Goal: Task Accomplishment & Management: Manage account settings

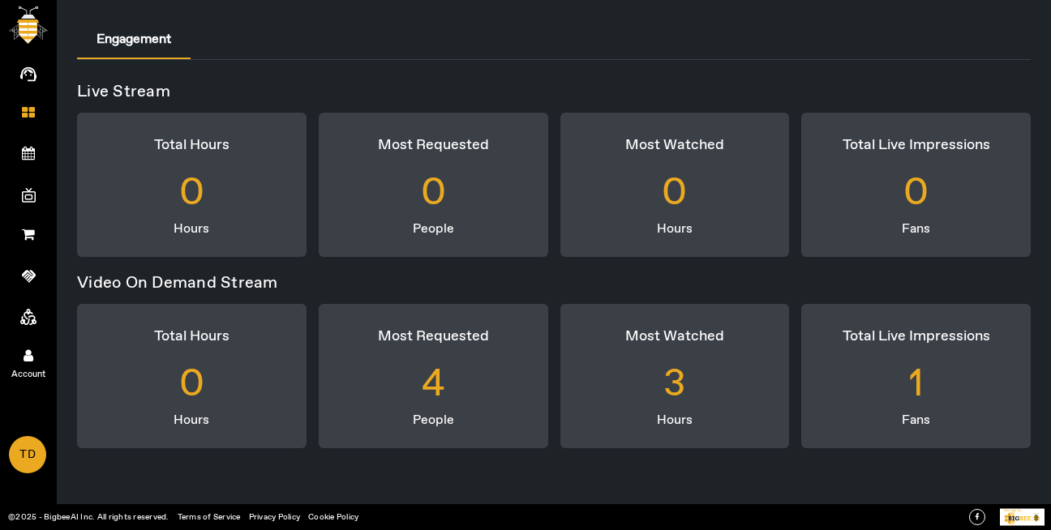
click at [36, 353] on link "Account" at bounding box center [28, 354] width 57 height 41
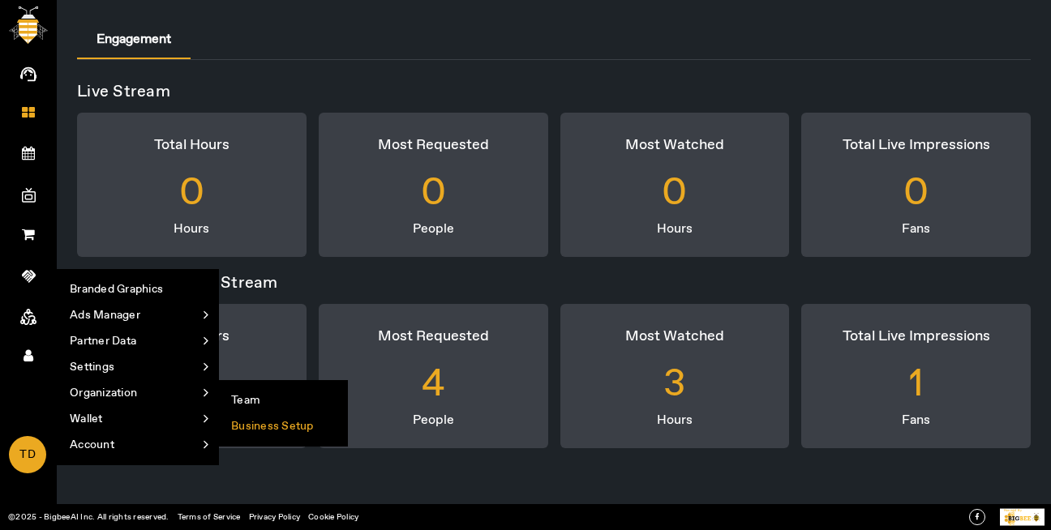
click at [290, 435] on li "Business Setup" at bounding box center [283, 426] width 128 height 26
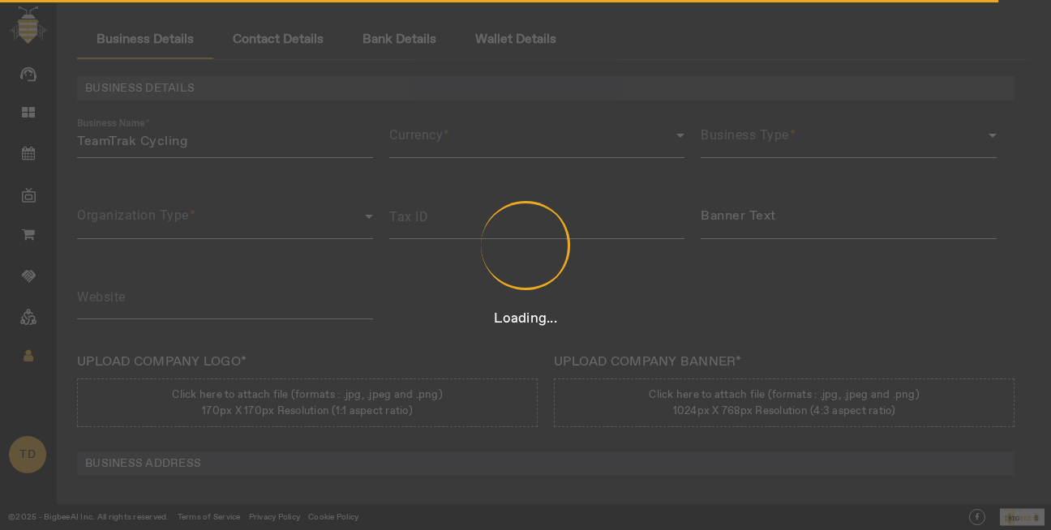
type input "12312431423431"
type input "TeamTrak Cycling"
type input "[URL][DOMAIN_NAME]"
type input "Team Track Rd"
type input "Auburn"
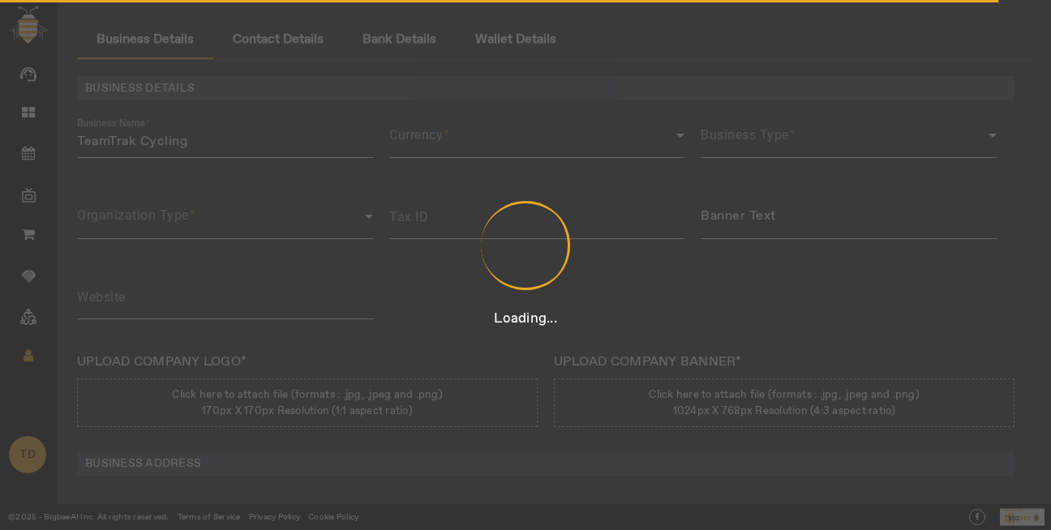
type input "[US_STATE]"
type input "[GEOGRAPHIC_DATA]"
type input "95603"
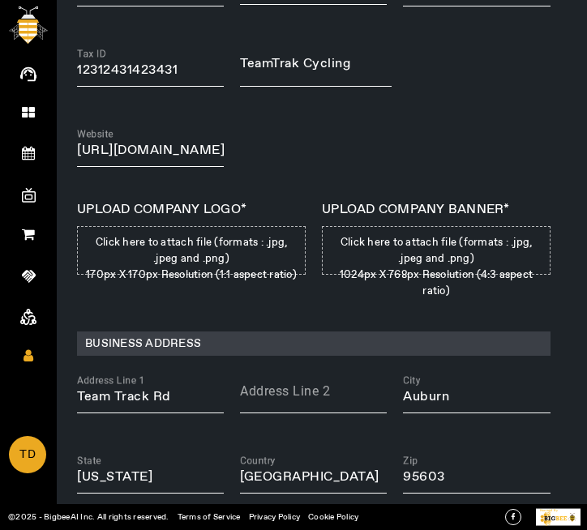
scroll to position [426, 0]
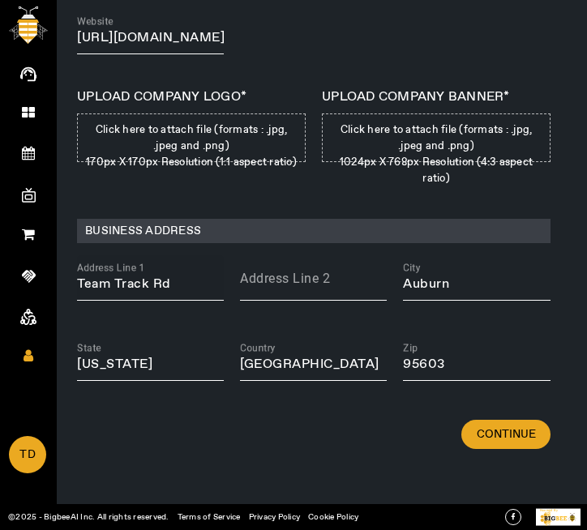
click at [170, 275] on input "Team Track Rd" at bounding box center [150, 284] width 147 height 19
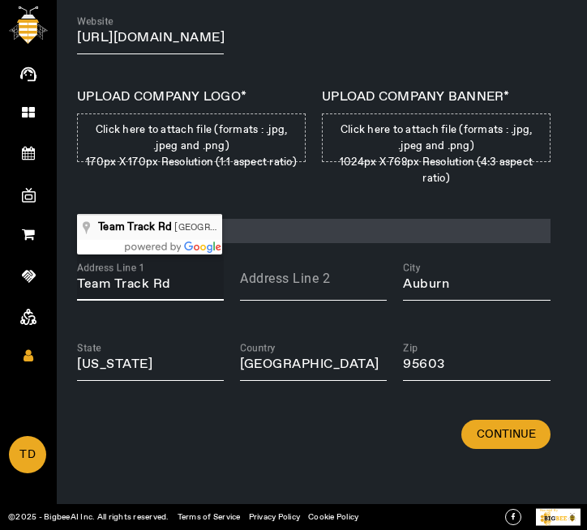
type input "Team Track Rd, Auburn, CA, USA"
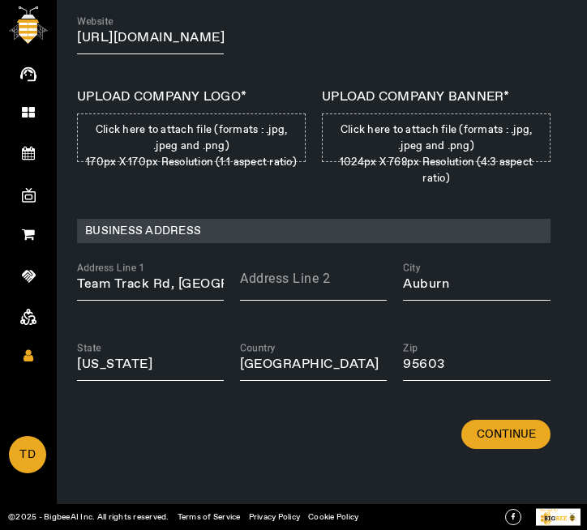
drag, startPoint x: 173, startPoint y: 215, endPoint x: 186, endPoint y: 205, distance: 16.9
click at [186, 255] on div "Address Line 1 Team Track Rd, Auburn, CA, USA" at bounding box center [150, 277] width 147 height 45
click at [186, 275] on input "Team Track Rd, Auburn, CA, USA" at bounding box center [150, 284] width 147 height 19
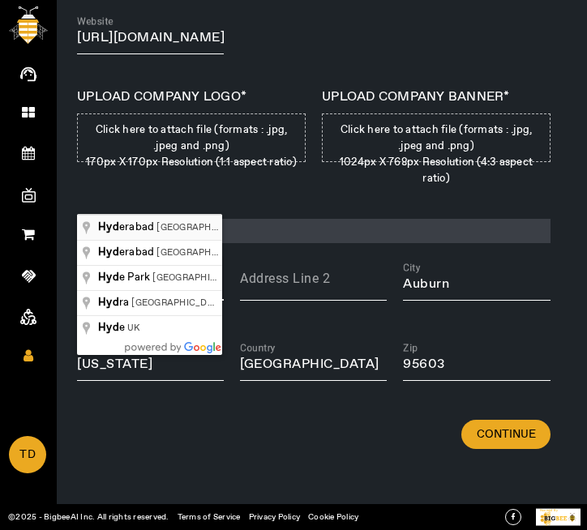
type input "[GEOGRAPHIC_DATA], [GEOGRAPHIC_DATA], [GEOGRAPHIC_DATA]"
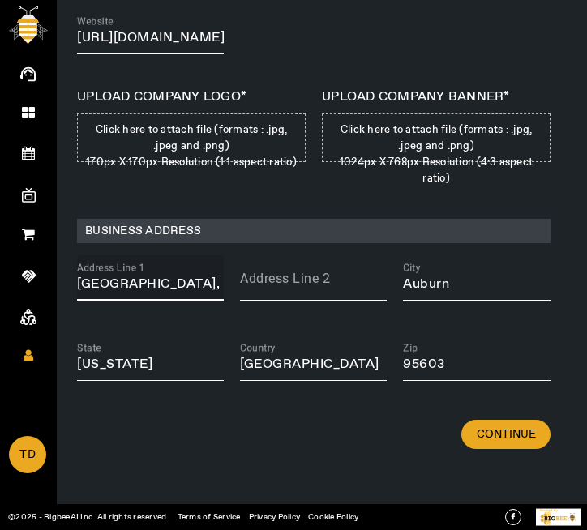
click at [173, 275] on input "[GEOGRAPHIC_DATA], [GEOGRAPHIC_DATA], [GEOGRAPHIC_DATA]" at bounding box center [150, 284] width 147 height 19
click at [191, 275] on input "[GEOGRAPHIC_DATA], [GEOGRAPHIC_DATA], [GEOGRAPHIC_DATA]" at bounding box center [150, 284] width 147 height 19
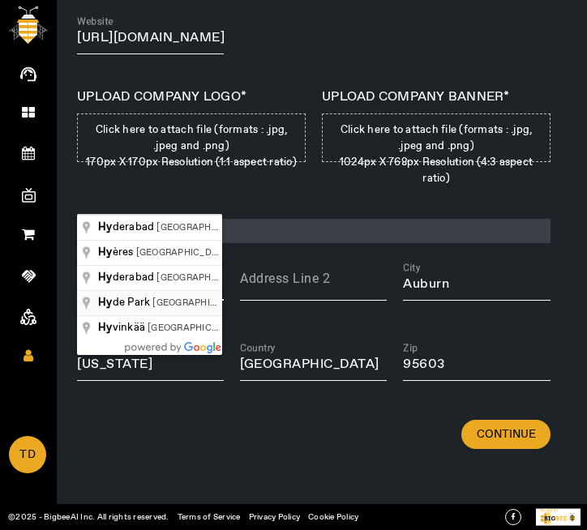
type input "Hyde Park, London, UK"
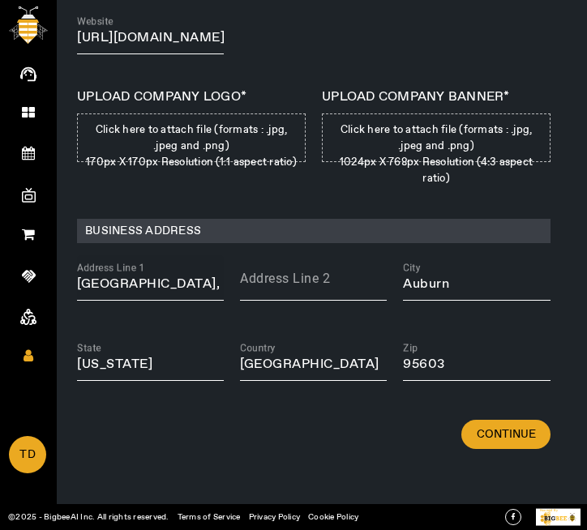
scroll to position [0, 1]
click at [180, 275] on input "Hyde Park, London, UK" at bounding box center [150, 284] width 147 height 19
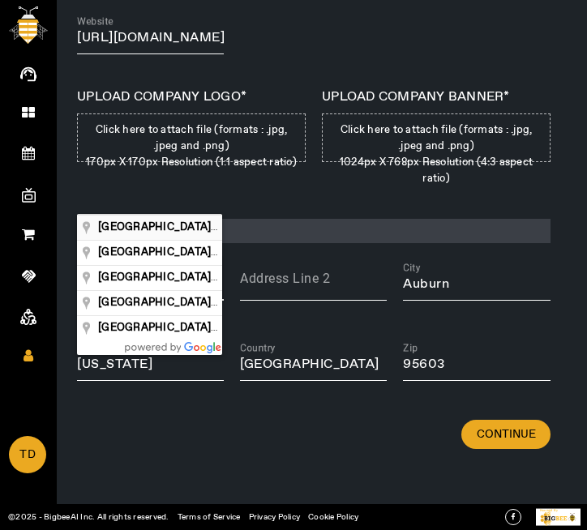
type input "[GEOGRAPHIC_DATA], [GEOGRAPHIC_DATA], [GEOGRAPHIC_DATA]"
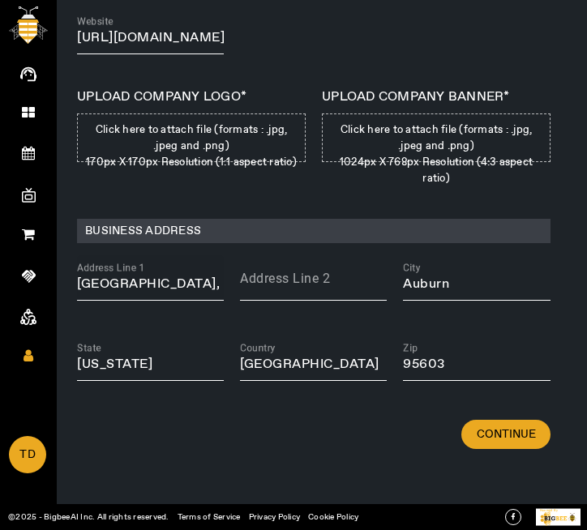
click at [169, 275] on input "[GEOGRAPHIC_DATA], [GEOGRAPHIC_DATA], [GEOGRAPHIC_DATA]" at bounding box center [150, 284] width 147 height 19
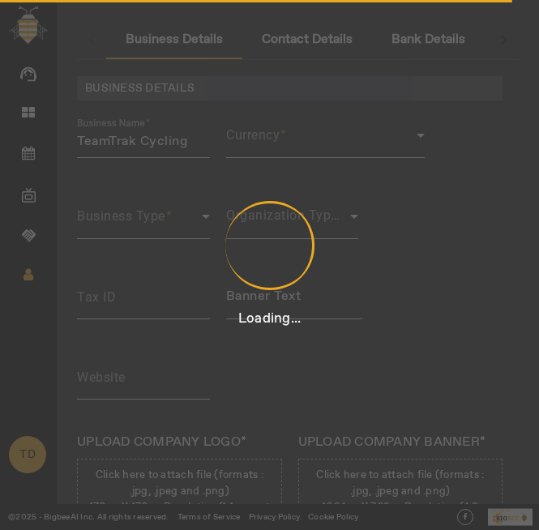
type input "12312431423431"
type input "TeamTrak Cycling"
type input "[URL][DOMAIN_NAME]"
type input "Team Track Rd"
type input "Auburn"
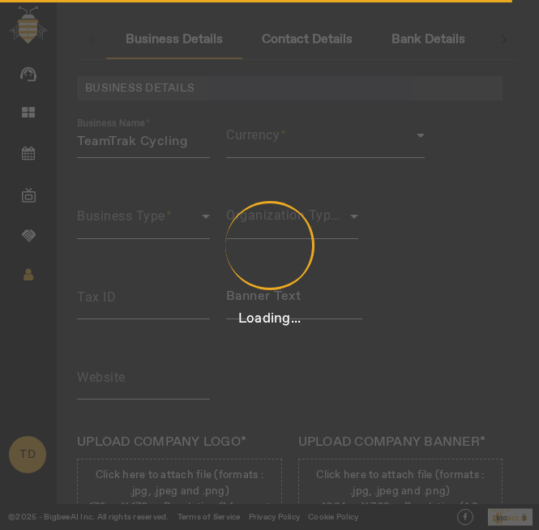
type input "[US_STATE]"
type input "[GEOGRAPHIC_DATA]"
type input "95603"
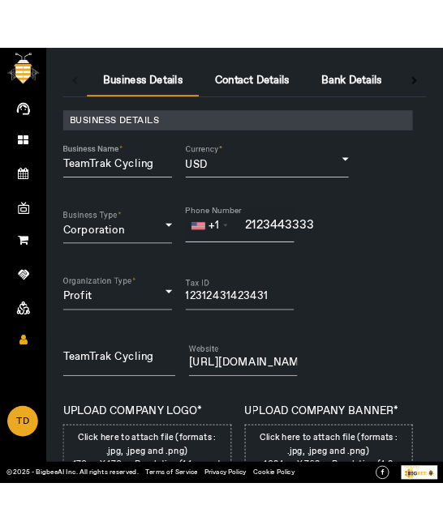
scroll to position [426, 0]
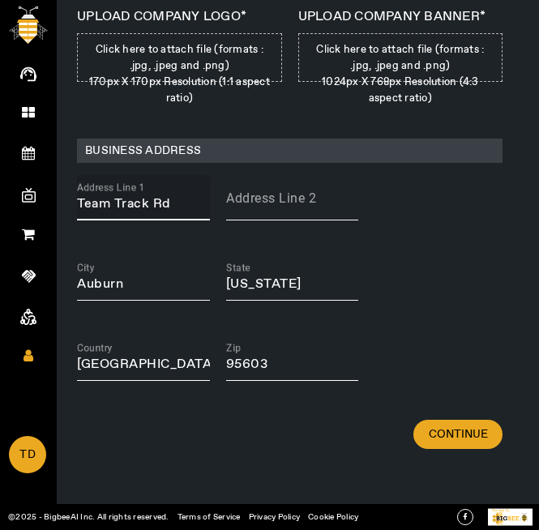
click at [148, 212] on input "Team Track Rd" at bounding box center [143, 204] width 133 height 19
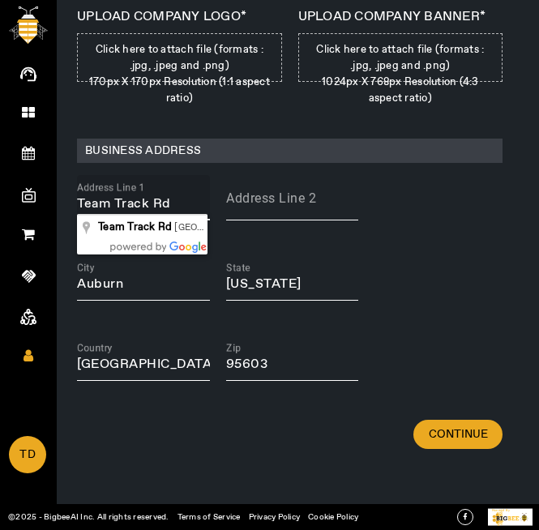
click at [202, 204] on input "Team Track Rd" at bounding box center [143, 204] width 133 height 19
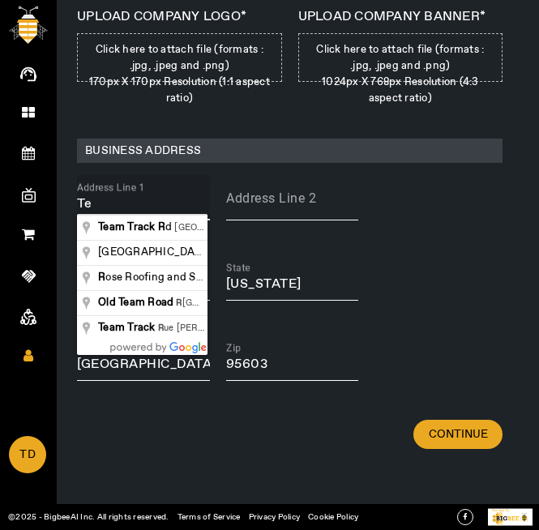
type input "T"
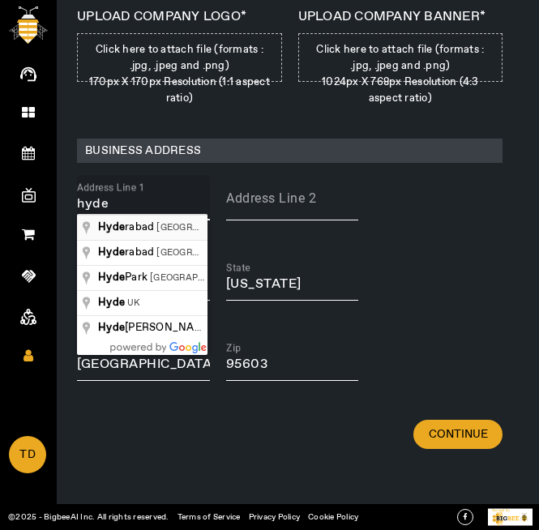
type input "[GEOGRAPHIC_DATA], [GEOGRAPHIC_DATA], [GEOGRAPHIC_DATA]"
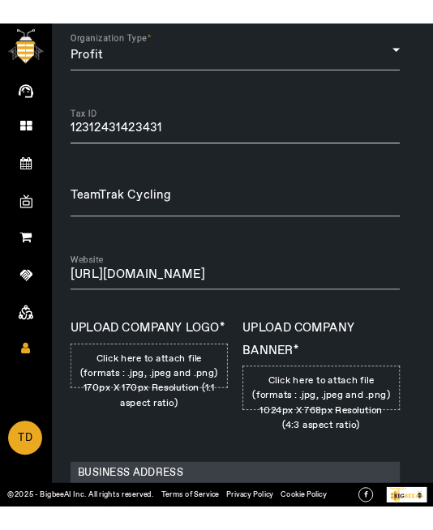
scroll to position [743, 0]
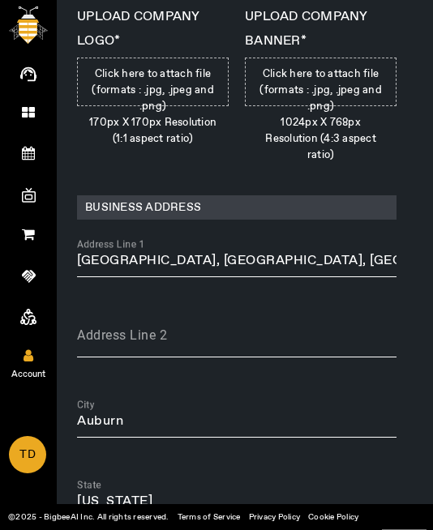
click at [22, 362] on span "Account" at bounding box center [28, 374] width 94 height 24
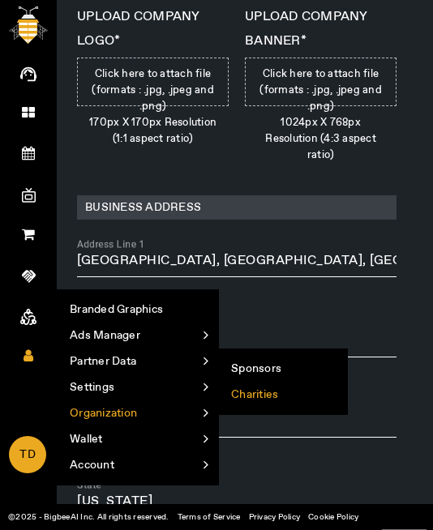
click at [259, 397] on li "Charities" at bounding box center [283, 395] width 128 height 26
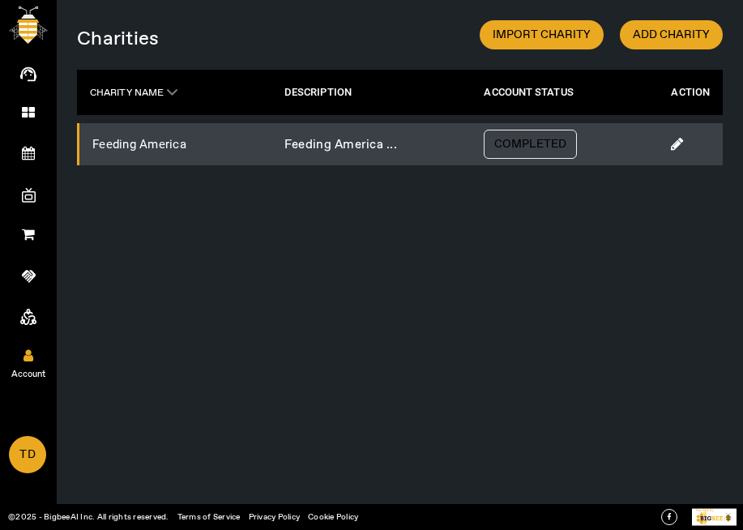
click at [29, 349] on icon at bounding box center [29, 356] width 10 height 14
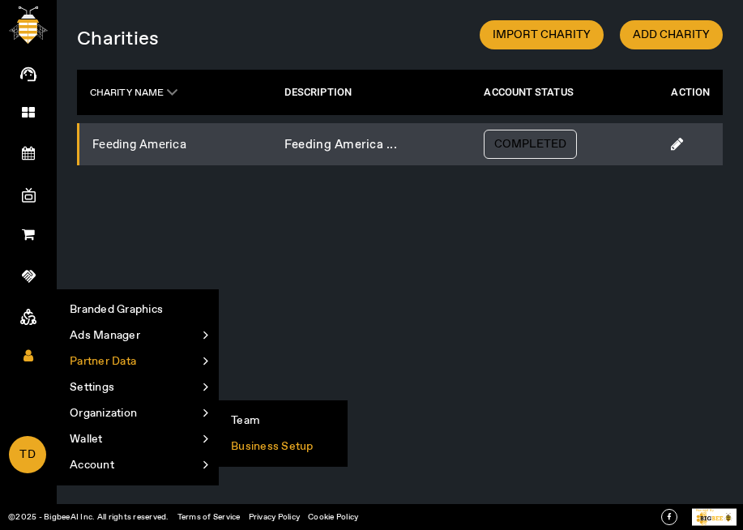
click at [259, 441] on li "Business Setup" at bounding box center [283, 447] width 128 height 26
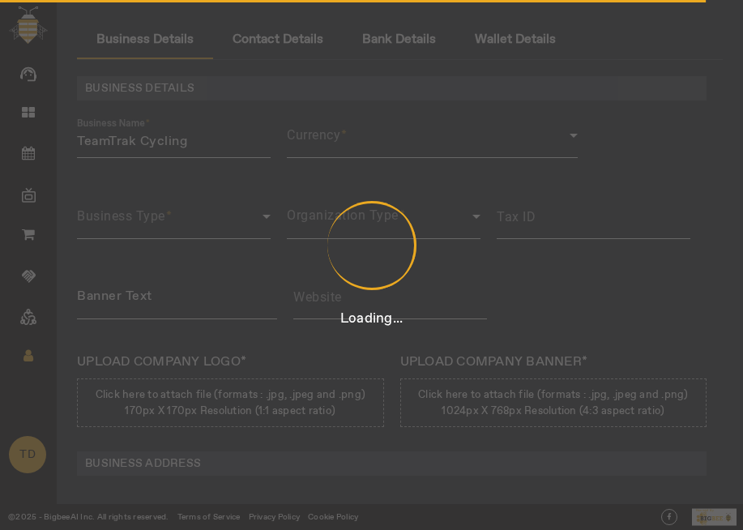
type input "12312431423431"
type input "TeamTrak Cycling"
type input "[URL][DOMAIN_NAME]"
type input "Team Track Rd"
type input "Auburn"
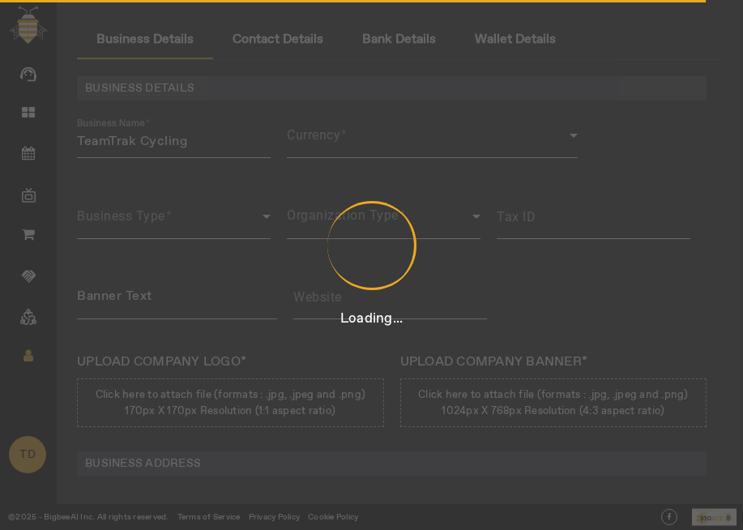
type input "[US_STATE]"
type input "[GEOGRAPHIC_DATA]"
type input "95603"
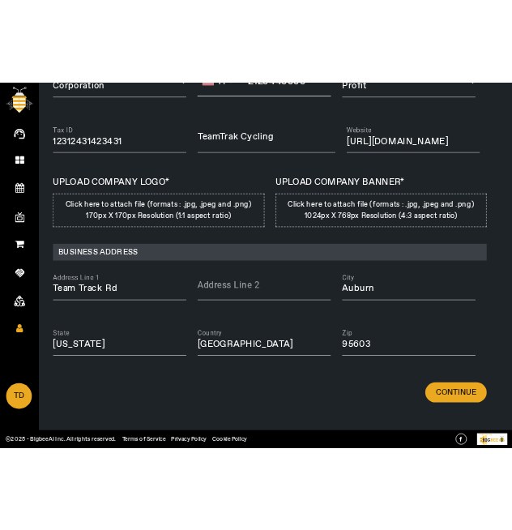
scroll to position [233, 0]
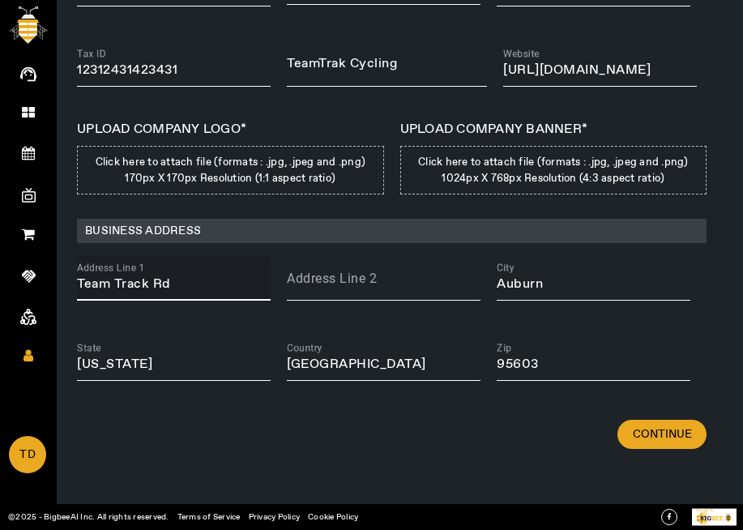
click at [190, 283] on input "Team Track Rd" at bounding box center [174, 284] width 194 height 19
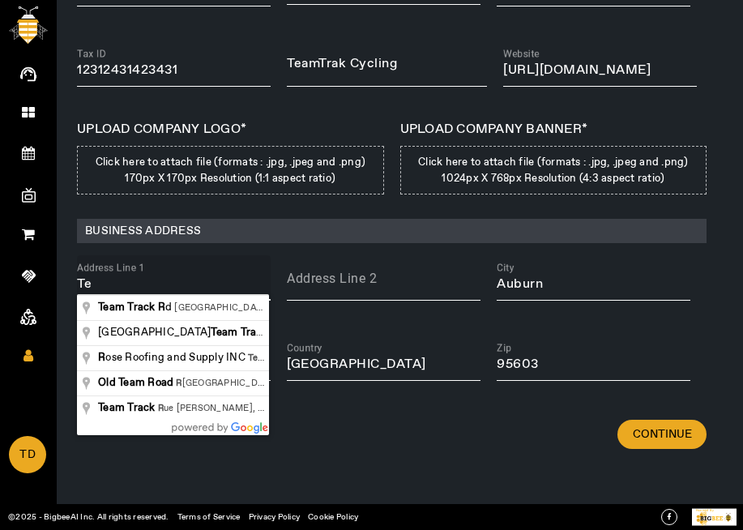
type input "T"
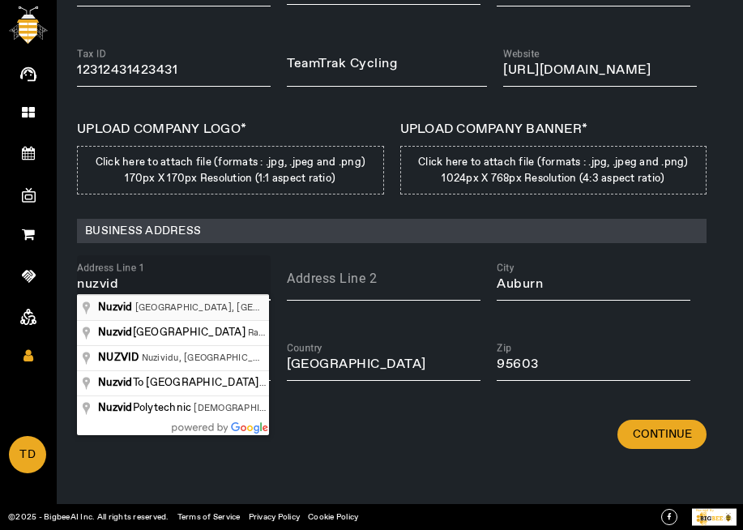
type input "Nuzvid, [GEOGRAPHIC_DATA], [GEOGRAPHIC_DATA]"
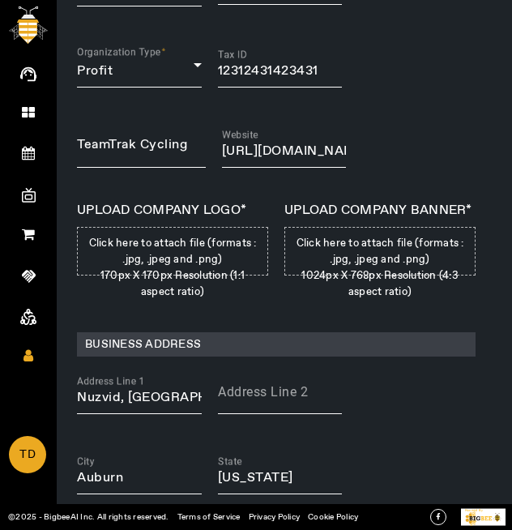
scroll to position [450, 0]
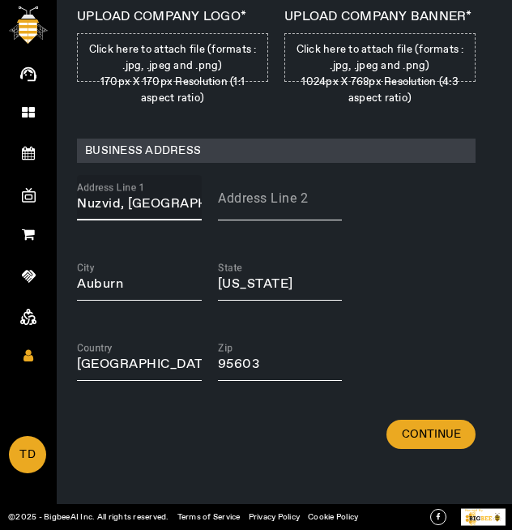
click at [173, 200] on input "Nuzvid, [GEOGRAPHIC_DATA], [GEOGRAPHIC_DATA]" at bounding box center [139, 204] width 125 height 19
